Goal: Task Accomplishment & Management: Manage account settings

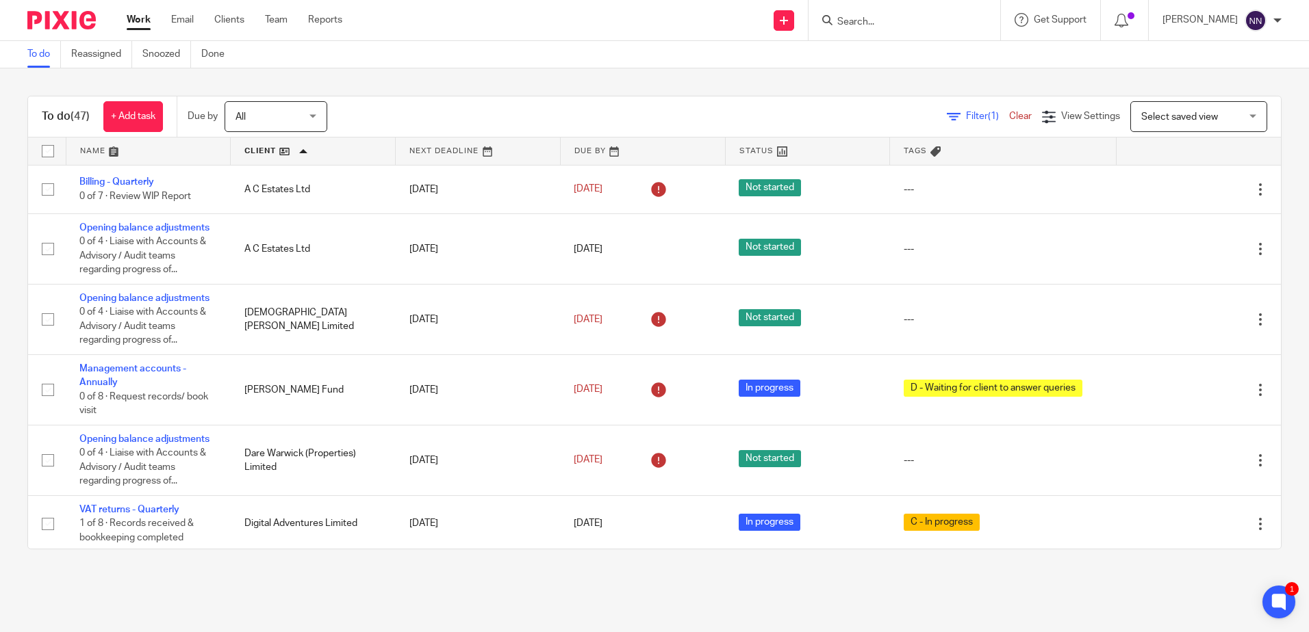
scroll to position [2327, 0]
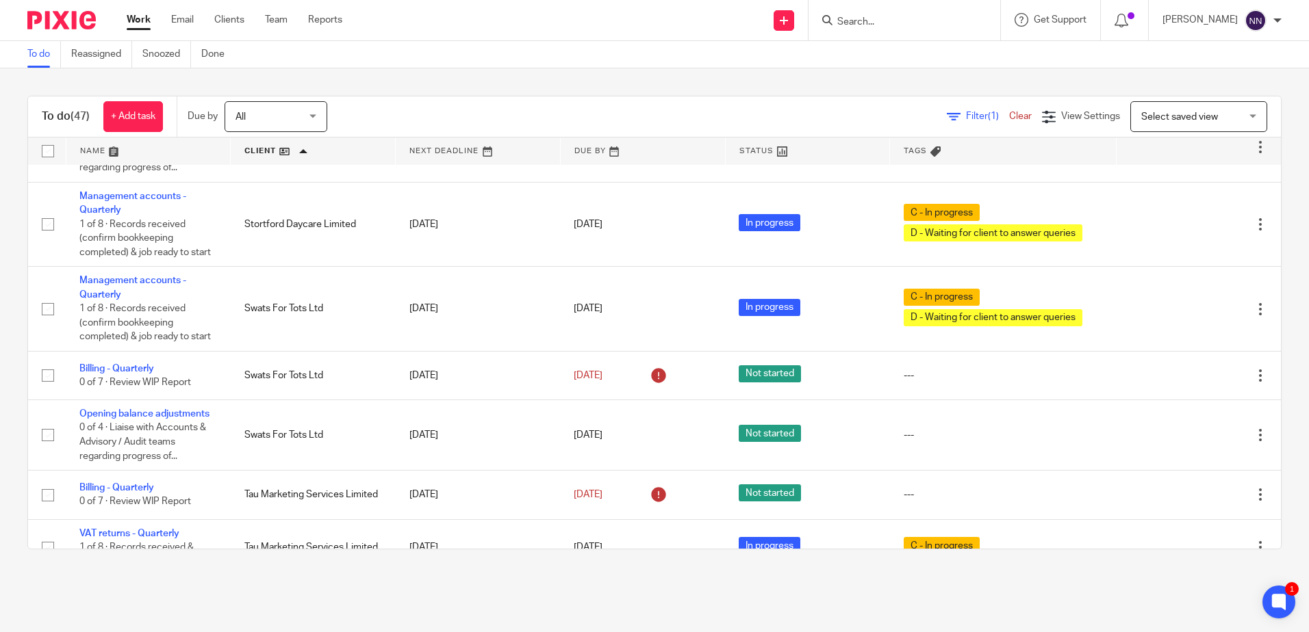
click at [261, 149] on link at bounding box center [313, 151] width 164 height 27
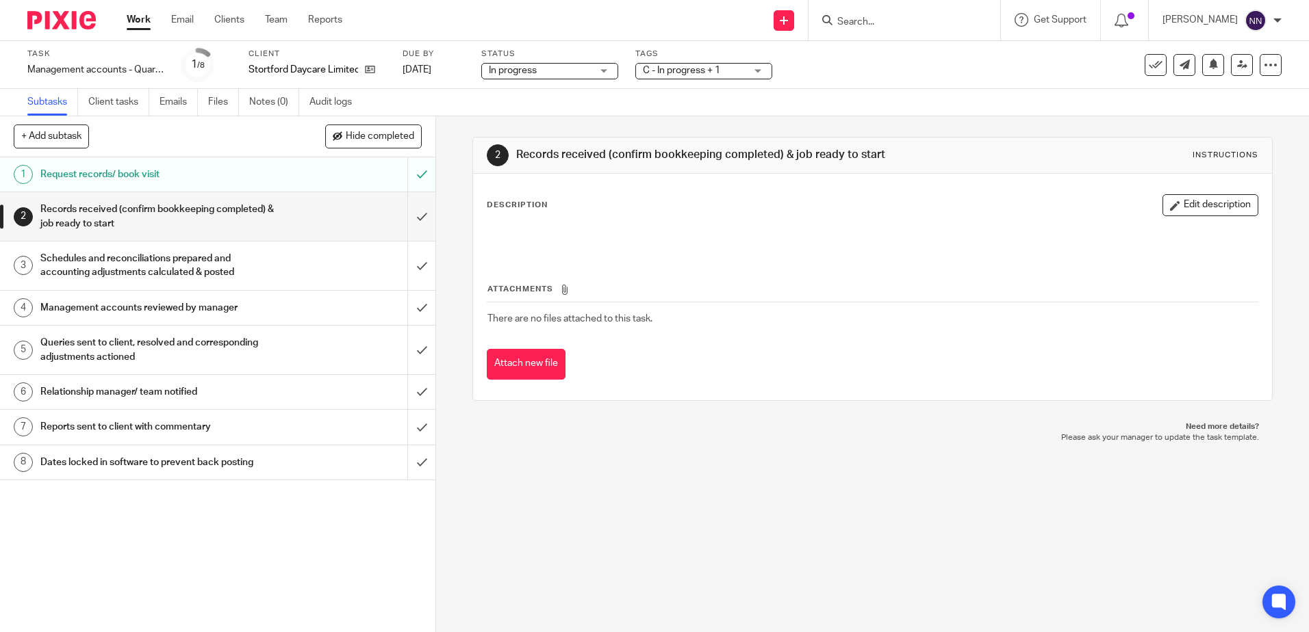
click at [760, 71] on div "C - In progress + 1" at bounding box center [703, 71] width 137 height 16
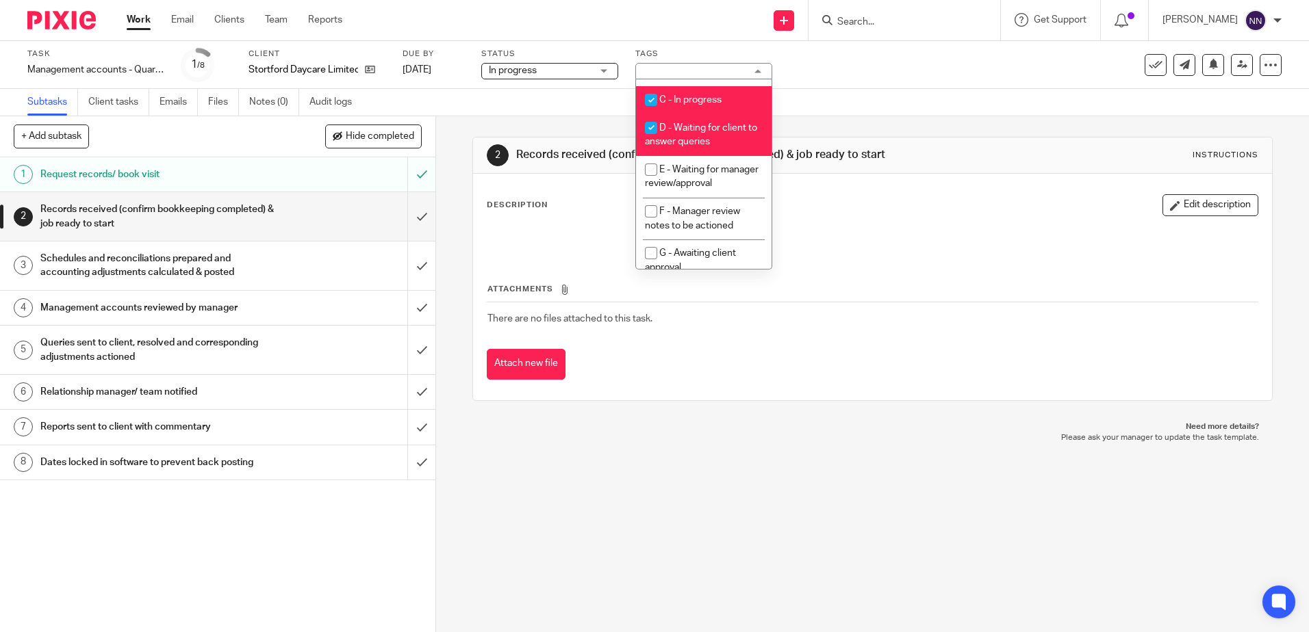
scroll to position [68, 0]
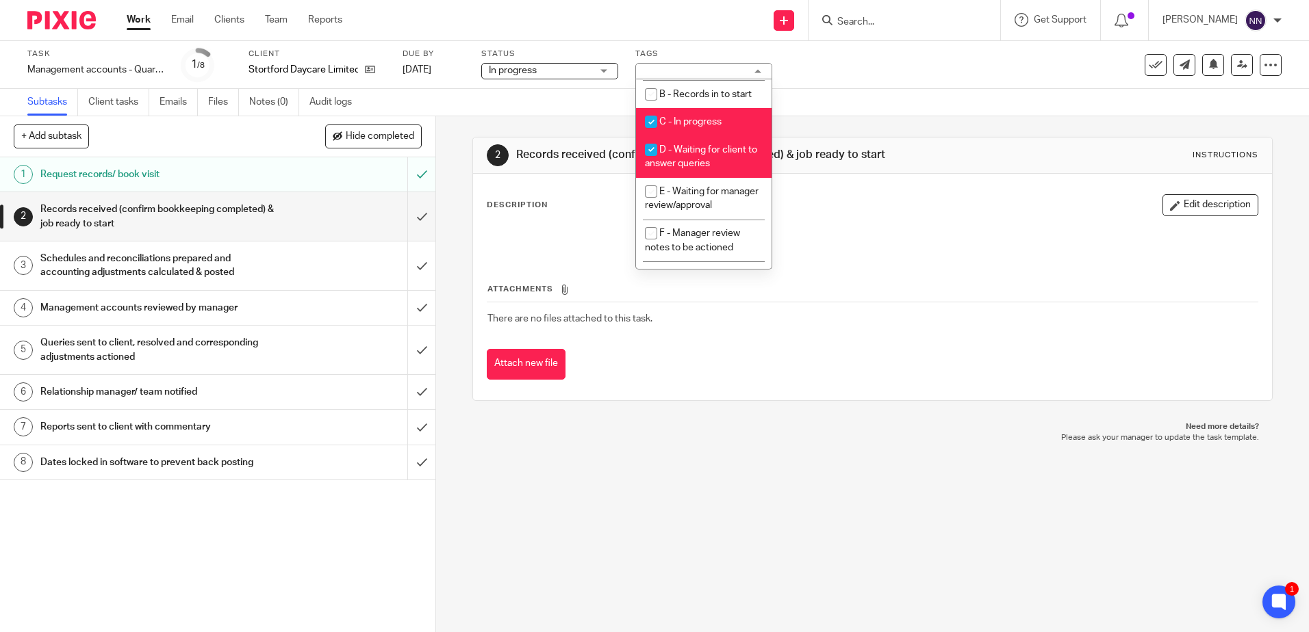
click at [655, 116] on input "checkbox" at bounding box center [651, 122] width 26 height 26
checkbox input "false"
click at [652, 149] on input "checkbox" at bounding box center [651, 150] width 26 height 26
checkbox input "false"
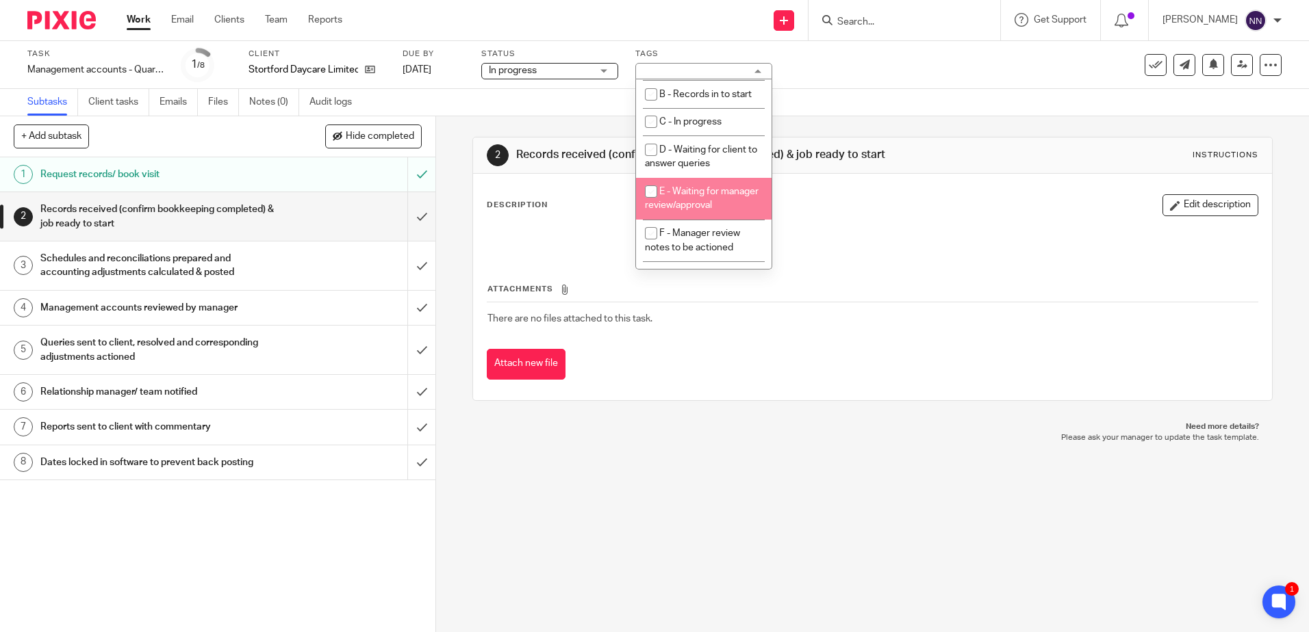
click at [652, 187] on input "checkbox" at bounding box center [651, 192] width 26 height 26
checkbox input "true"
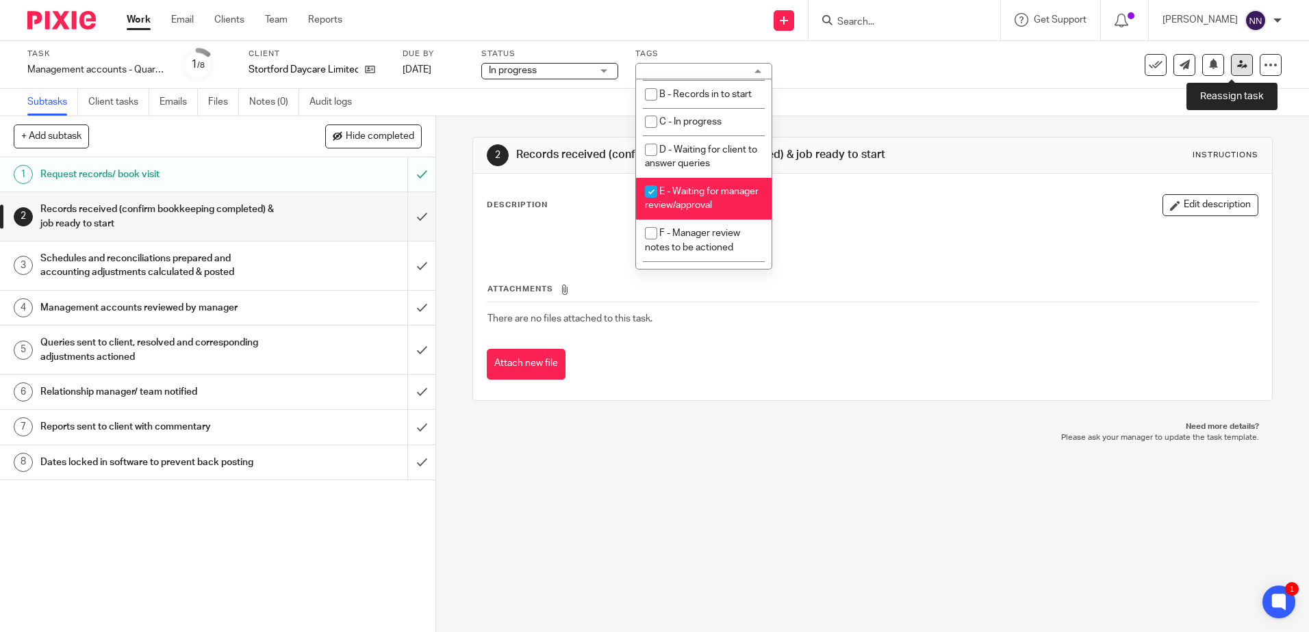
click at [1238, 62] on link at bounding box center [1242, 65] width 22 height 22
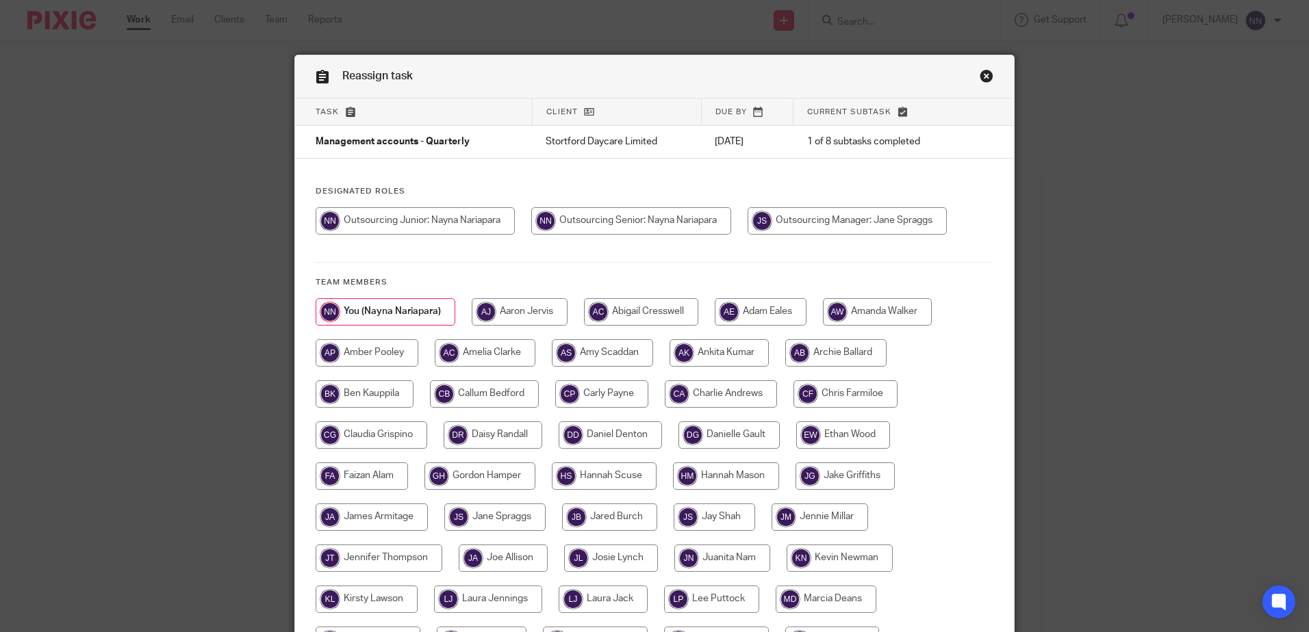
click at [848, 220] on input "radio" at bounding box center [846, 220] width 199 height 27
radio input "true"
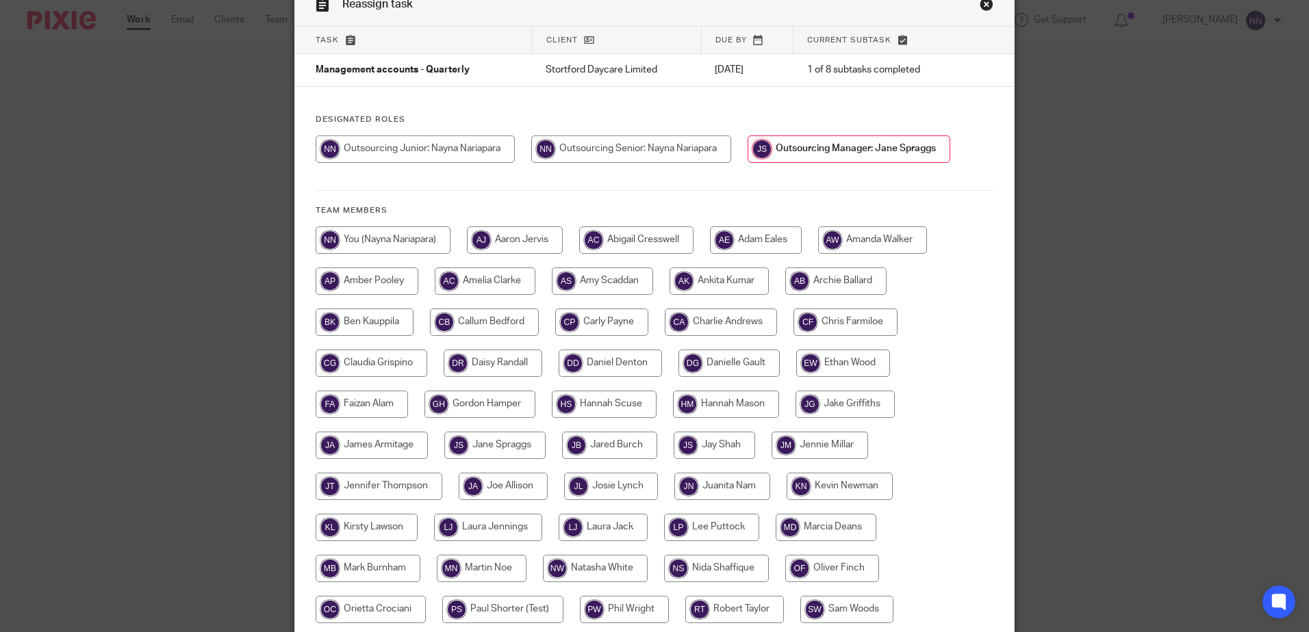
scroll to position [272, 0]
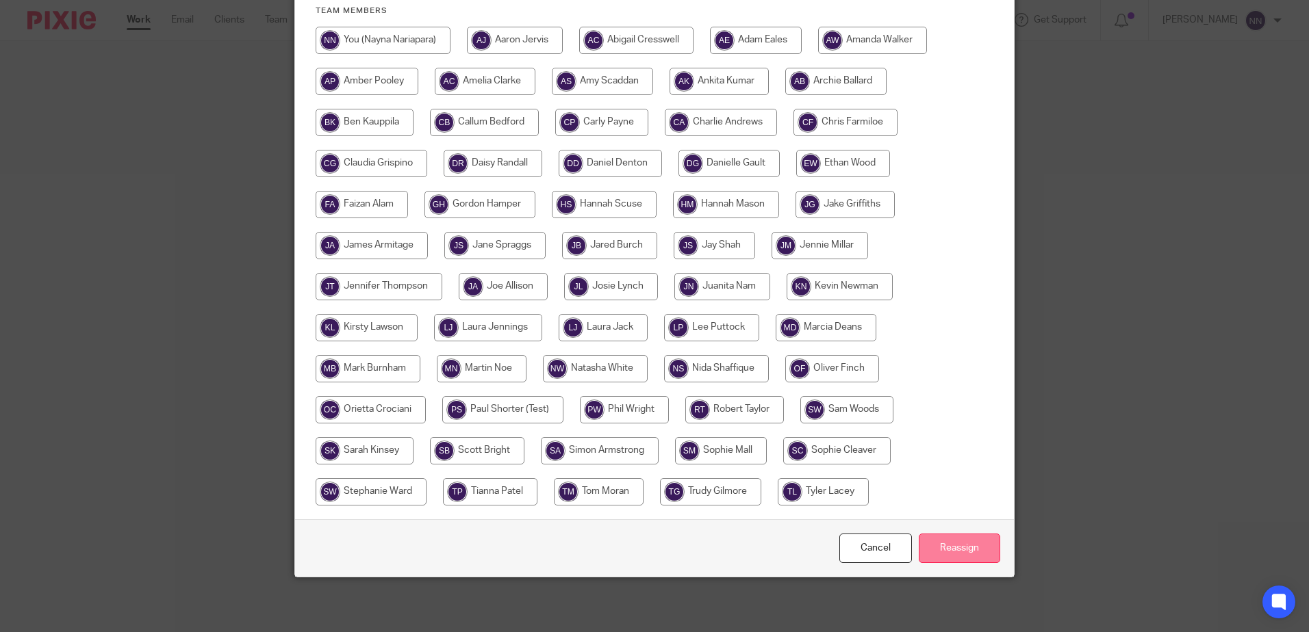
click at [941, 541] on input "Reassign" at bounding box center [958, 548] width 81 height 29
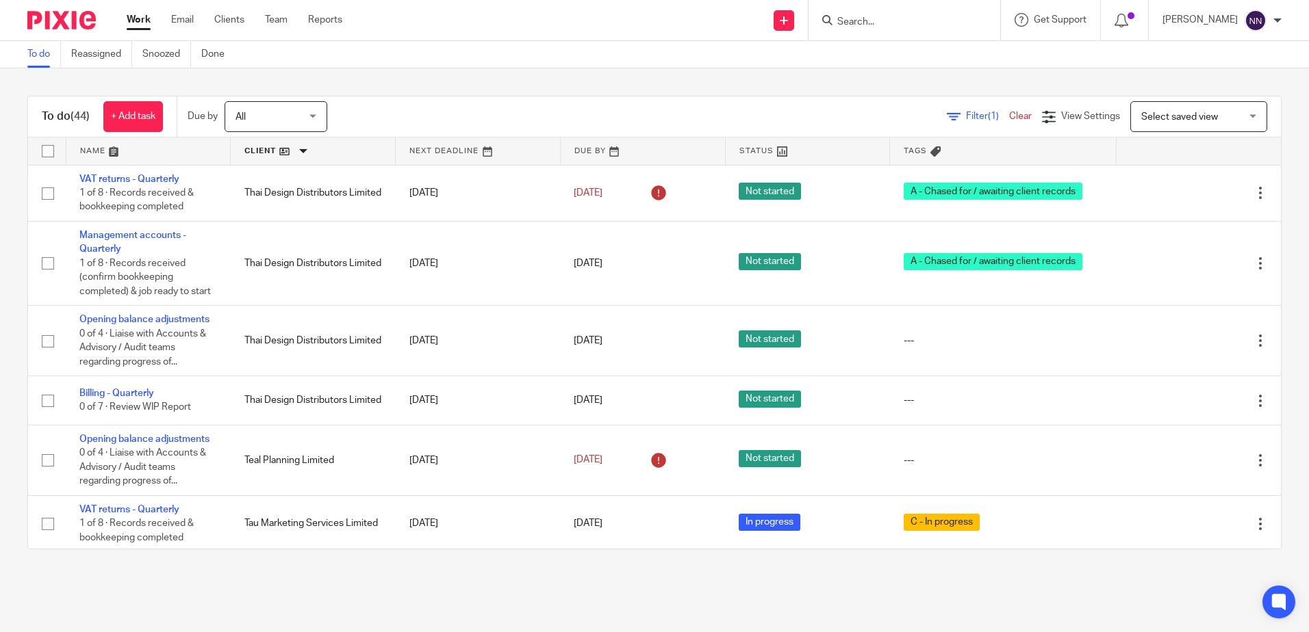
click at [255, 149] on link at bounding box center [313, 151] width 164 height 27
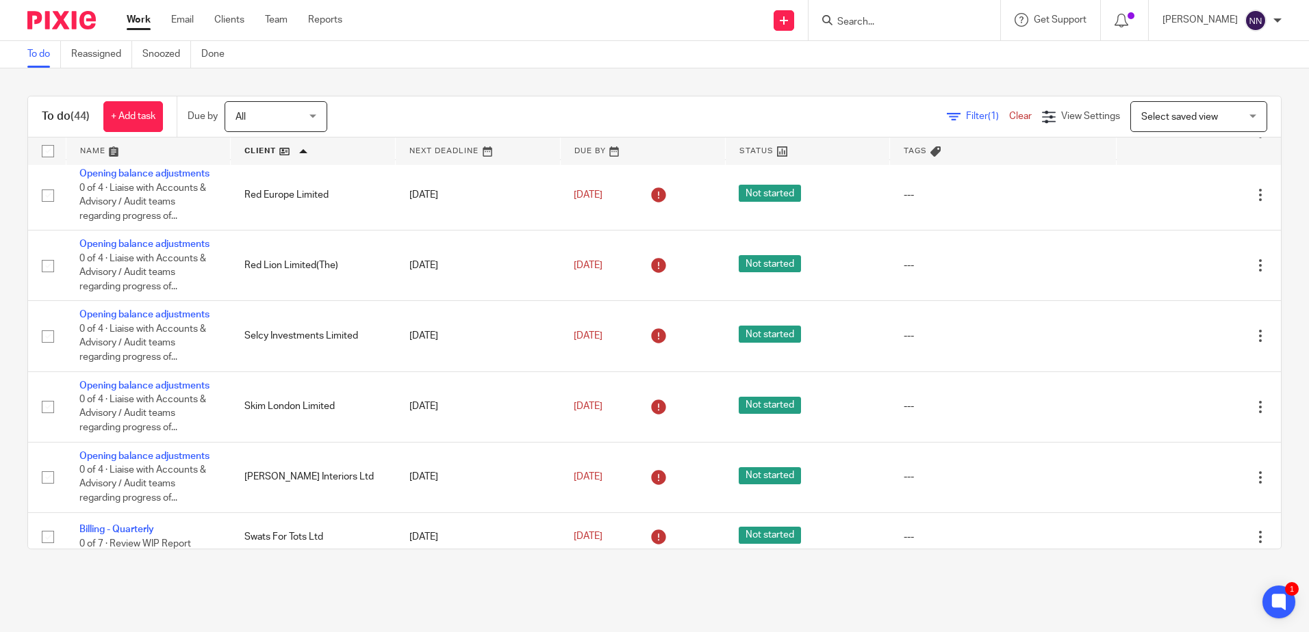
scroll to position [1947, 0]
